Goal: Navigation & Orientation: Understand site structure

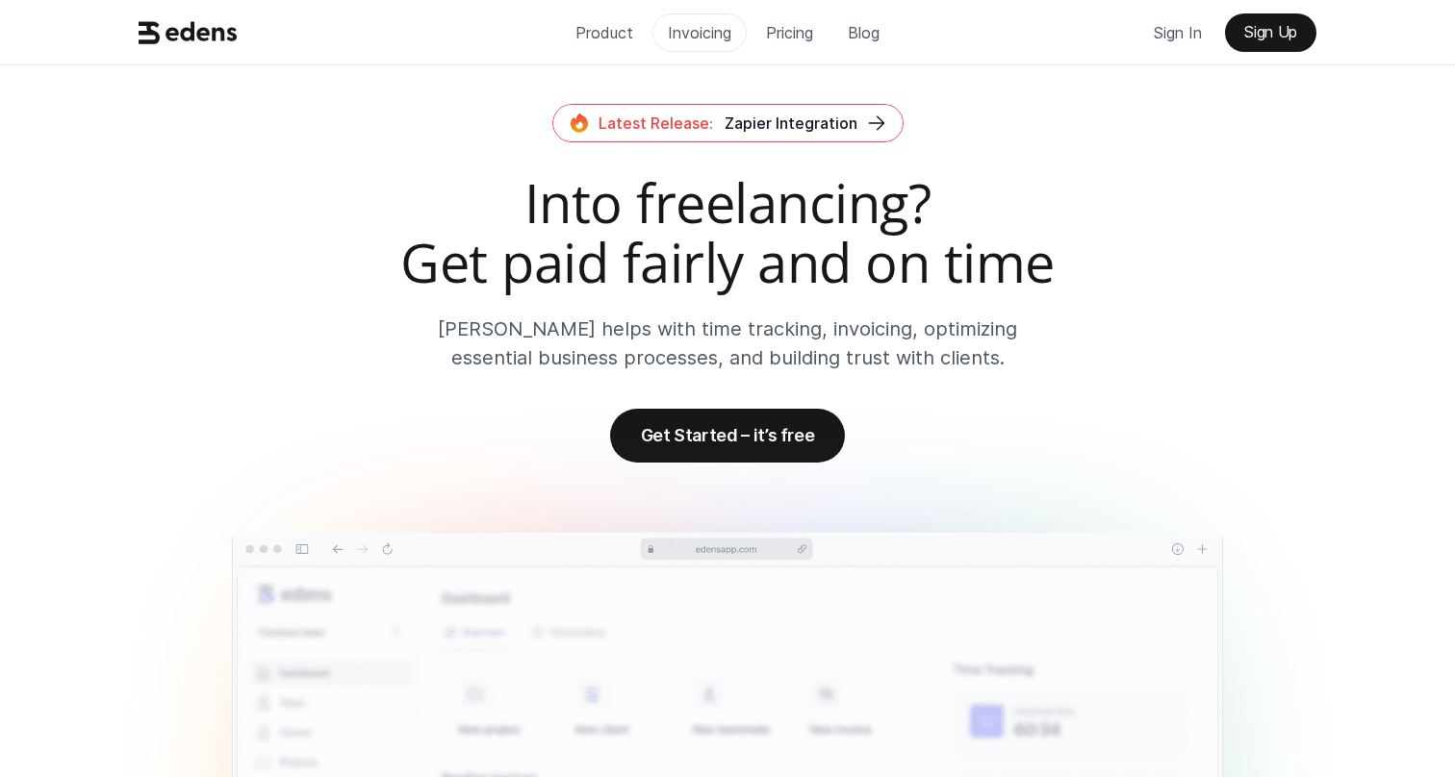
click at [698, 21] on p "Invoicing" at bounding box center [699, 32] width 63 height 29
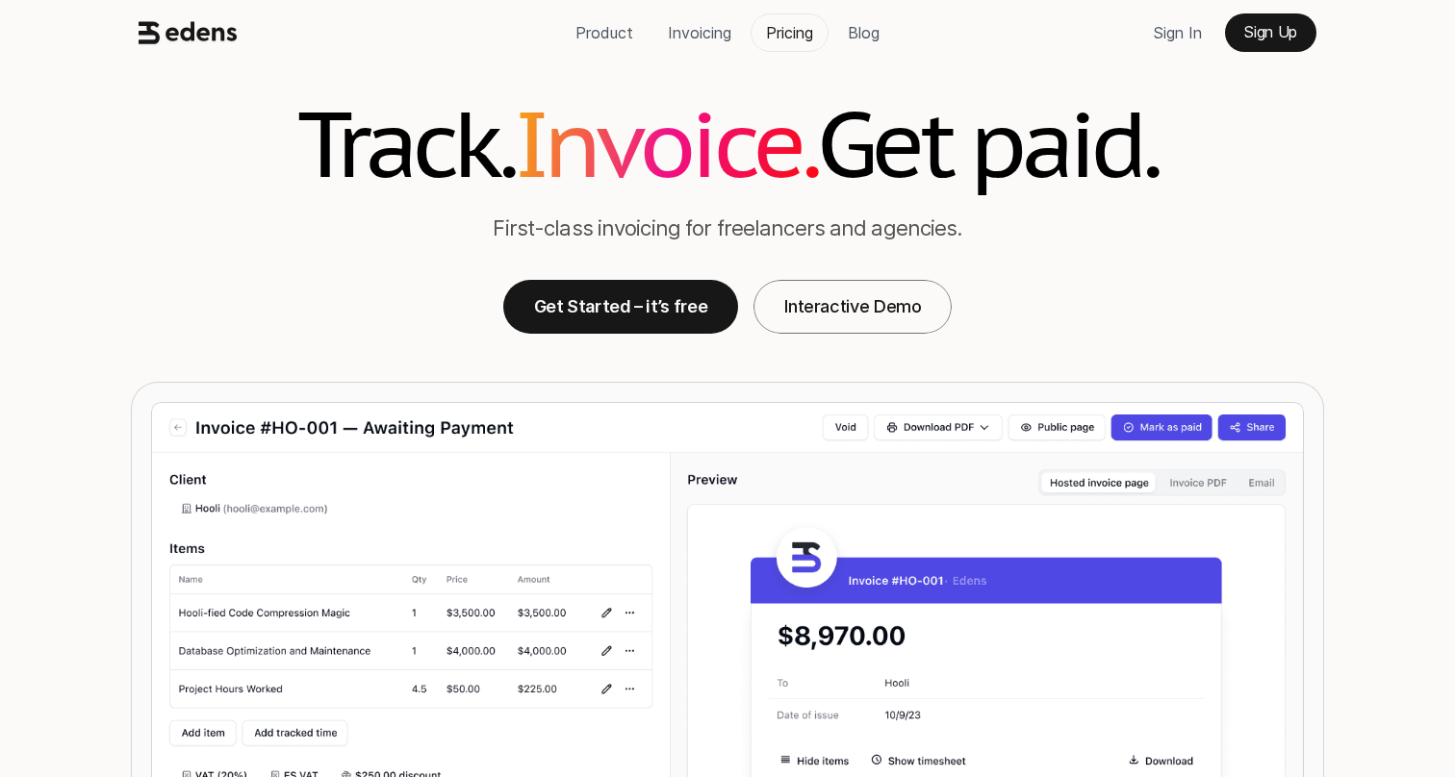
click at [792, 41] on p "Pricing" at bounding box center [789, 32] width 47 height 29
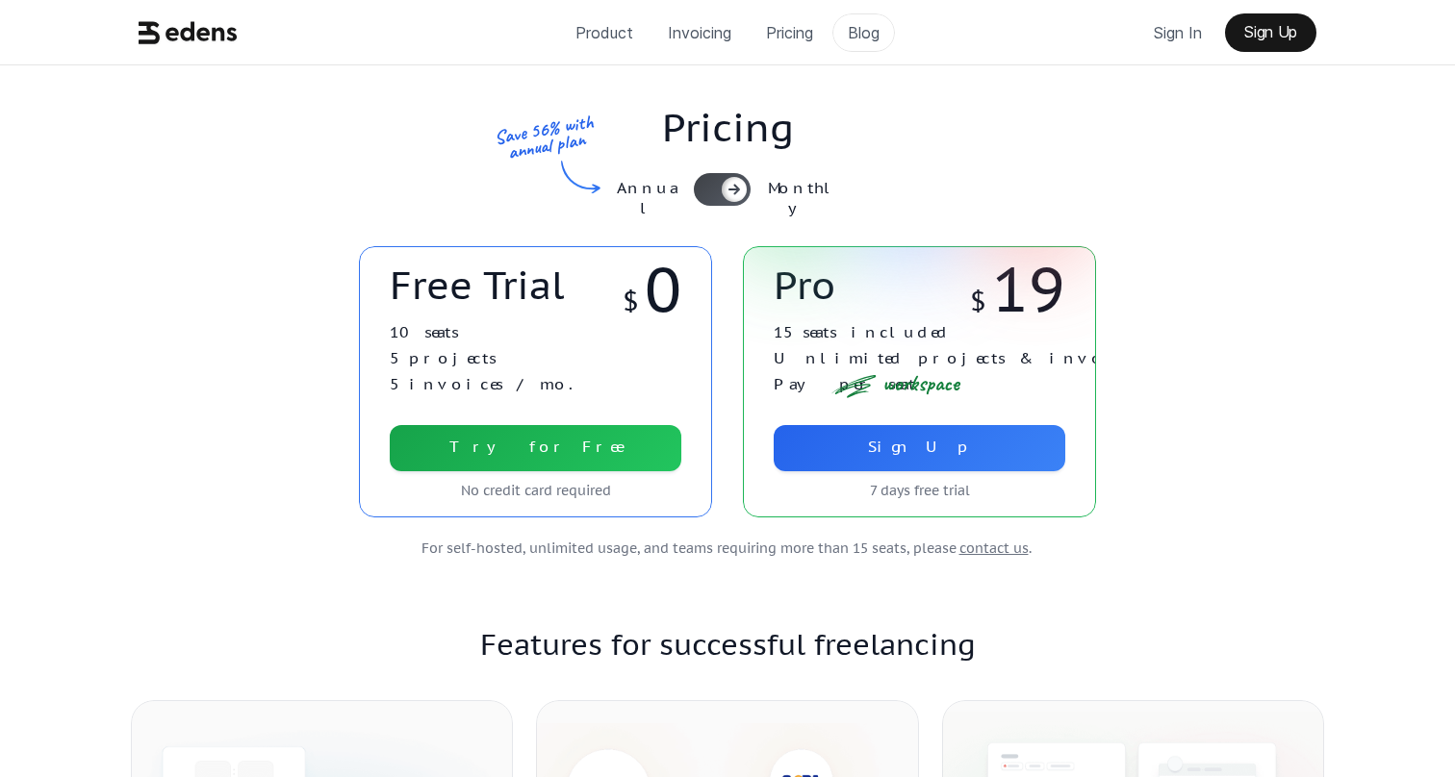
click at [869, 37] on p "Blog" at bounding box center [864, 32] width 32 height 29
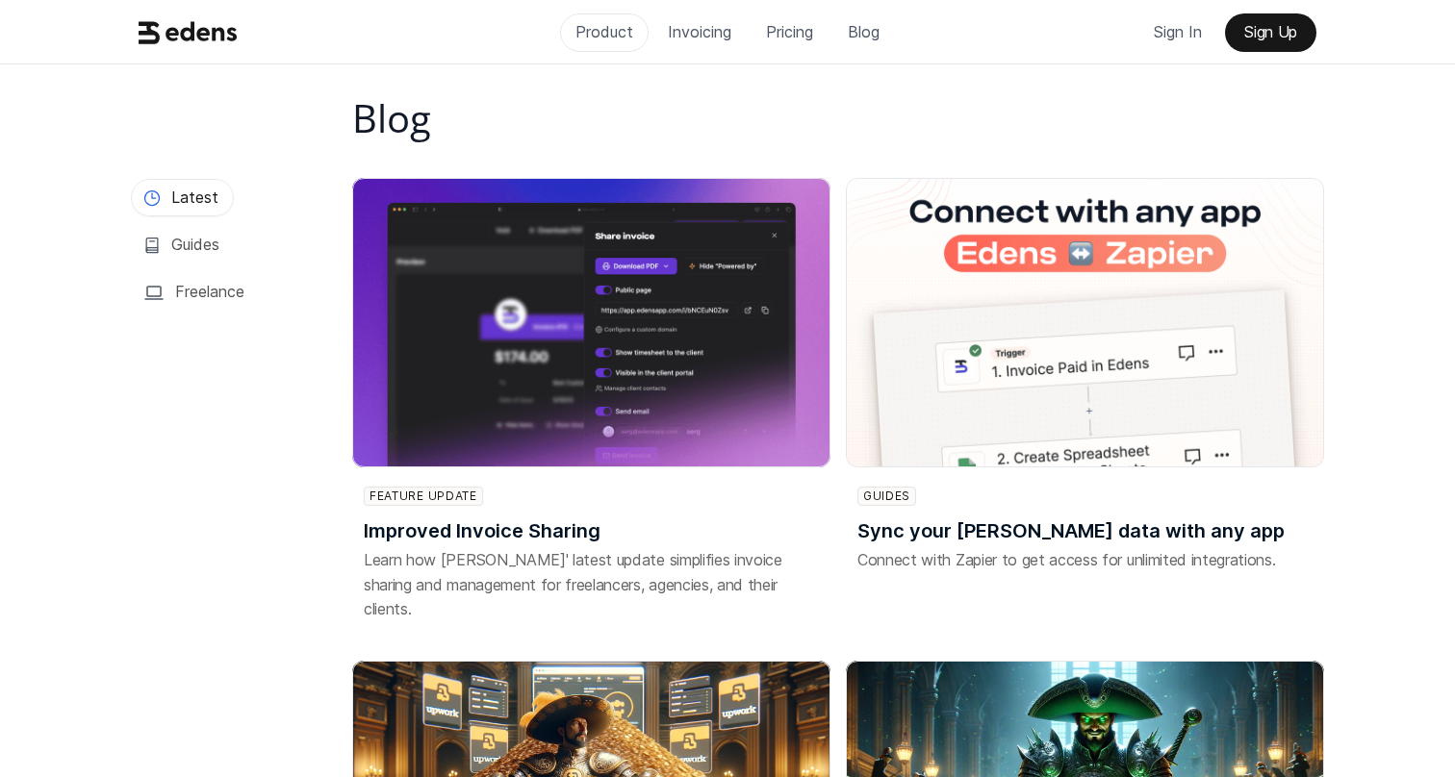
click at [608, 23] on p "Product" at bounding box center [604, 31] width 58 height 29
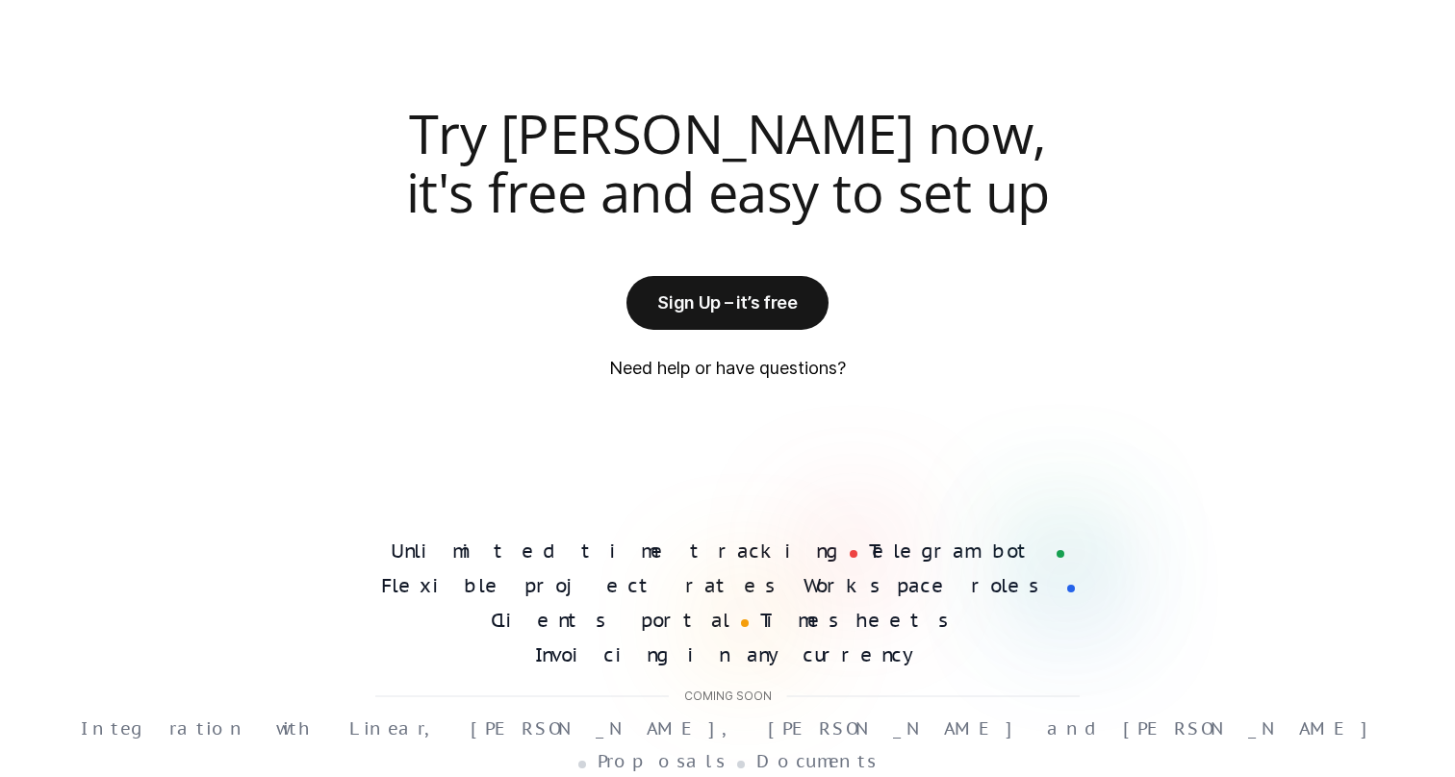
scroll to position [5015, 0]
